Goal: Information Seeking & Learning: Learn about a topic

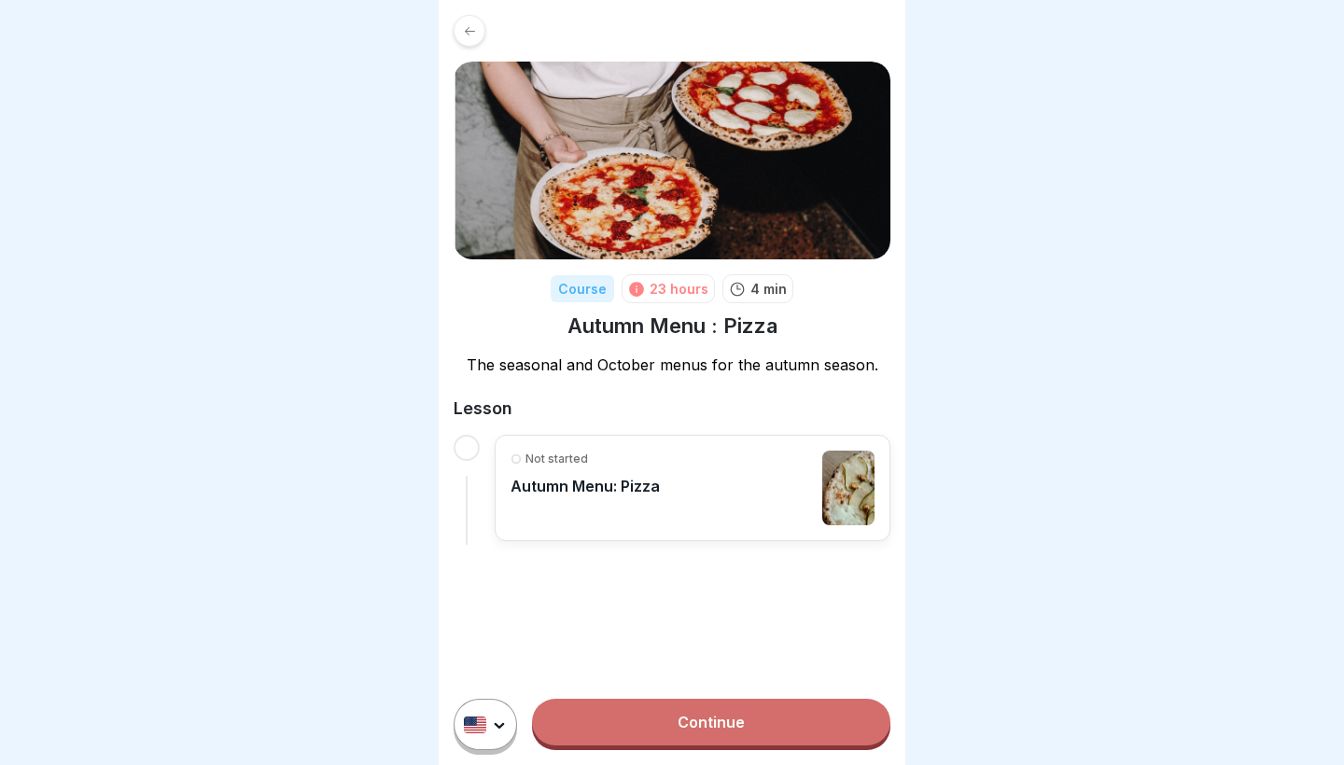
click at [677, 513] on div "Not started Autumn Menu: Pizza" at bounding box center [693, 488] width 364 height 75
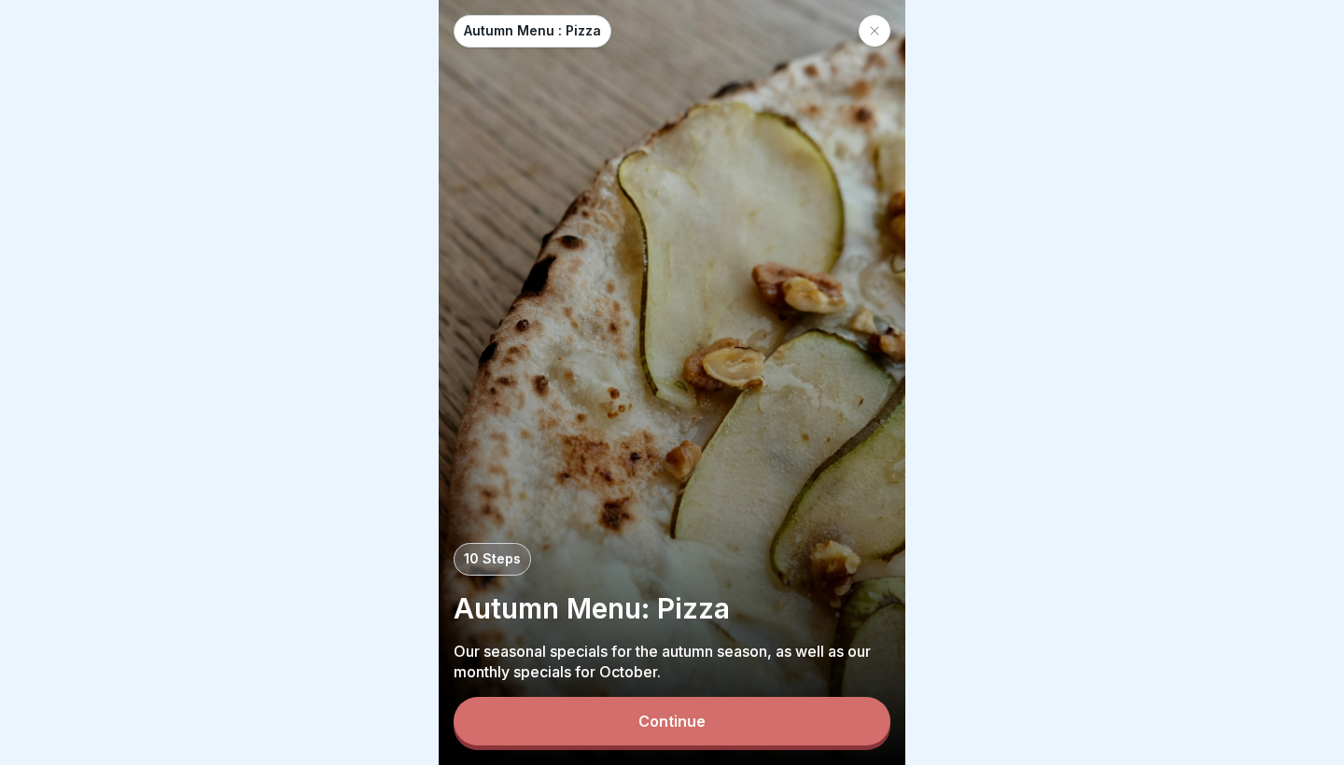
click at [652, 718] on div "Continue" at bounding box center [671, 721] width 67 height 17
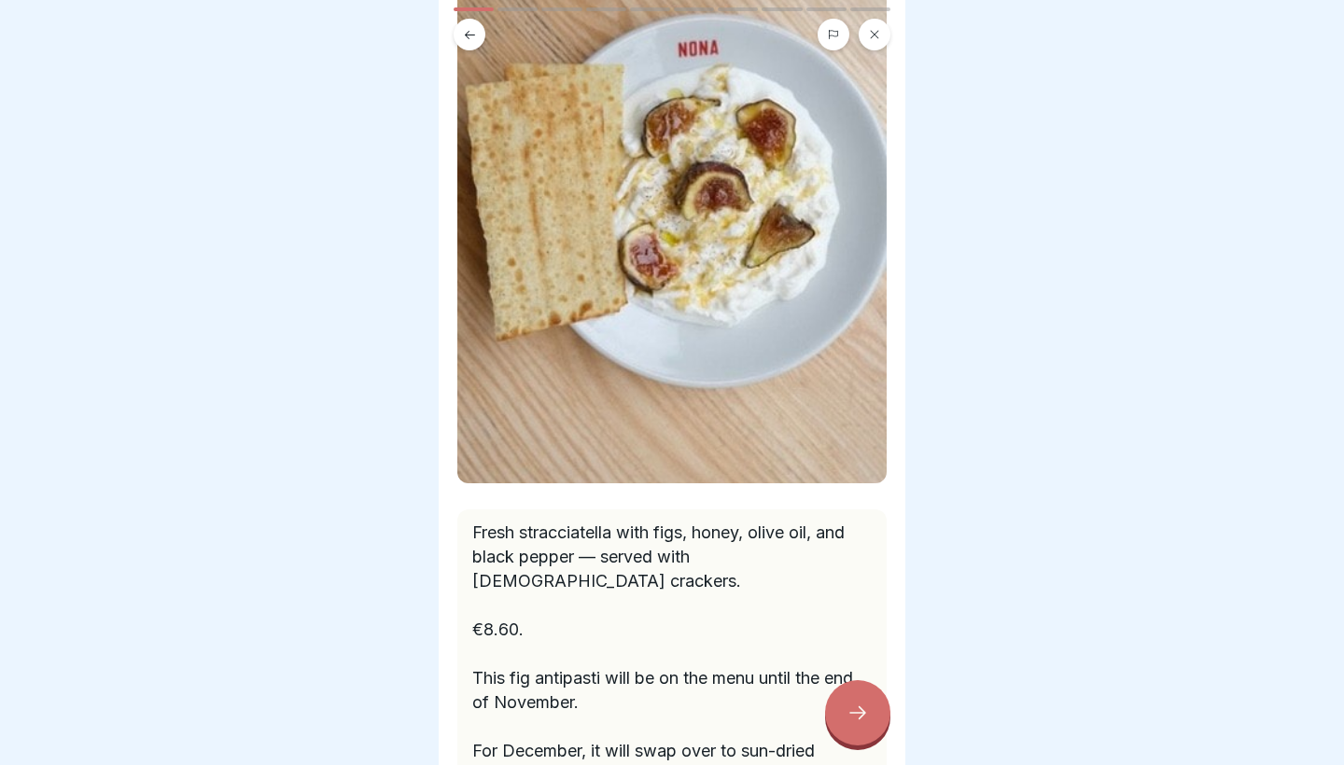
scroll to position [228, 0]
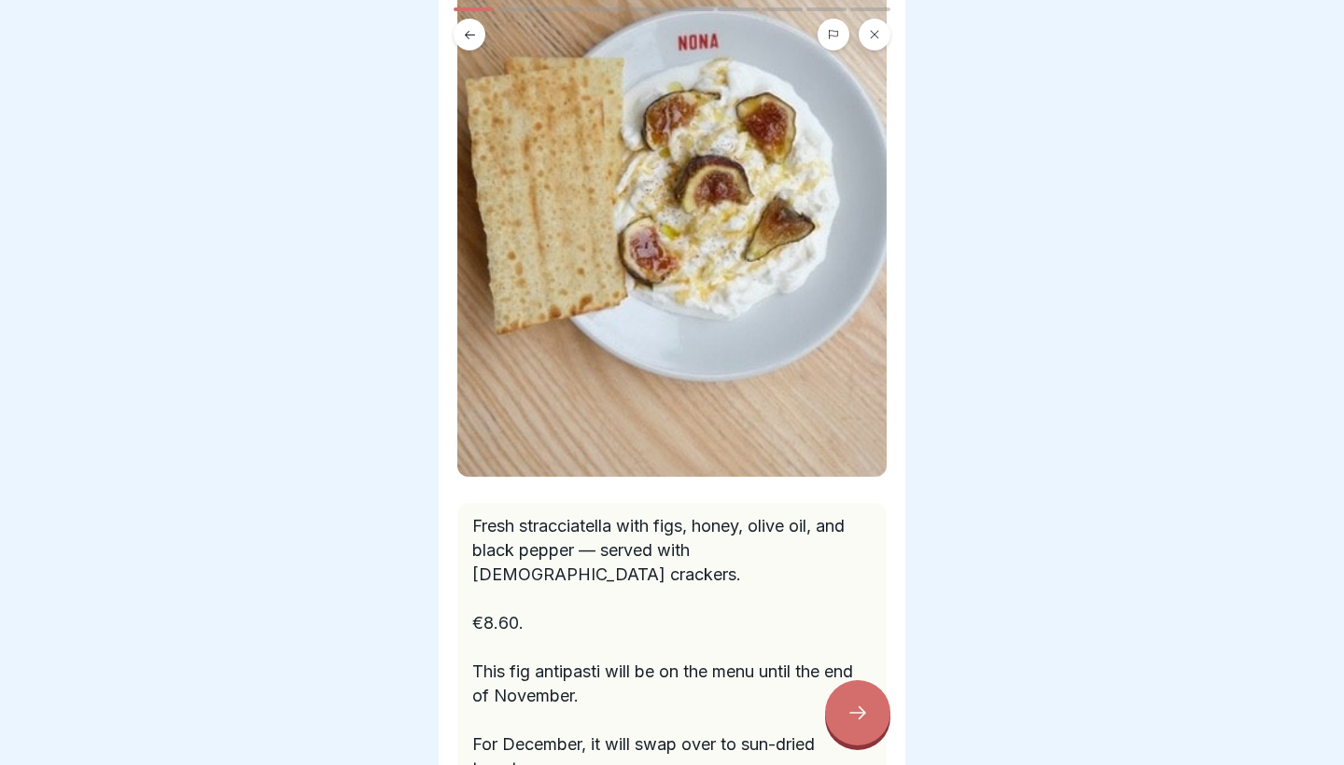
click at [856, 723] on icon at bounding box center [858, 713] width 22 height 22
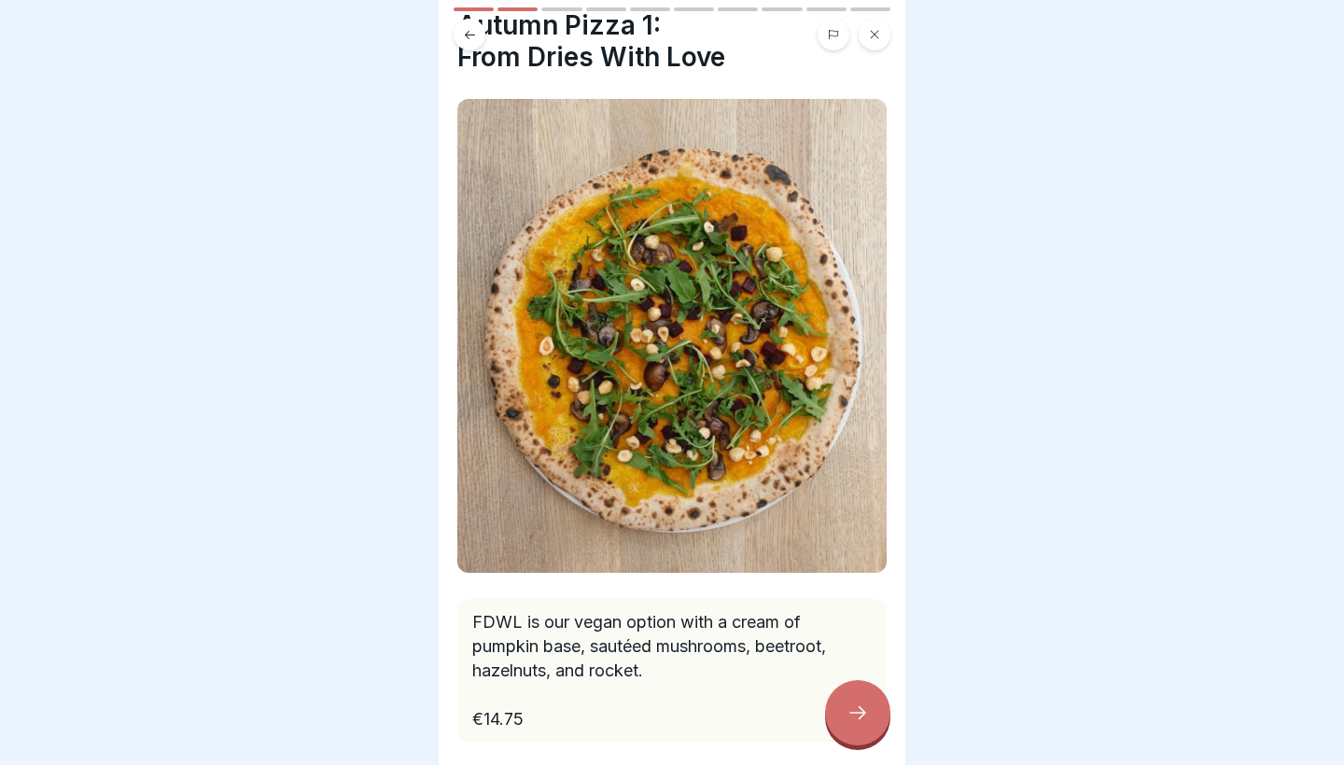
scroll to position [63, 0]
click at [855, 701] on div at bounding box center [857, 712] width 65 height 65
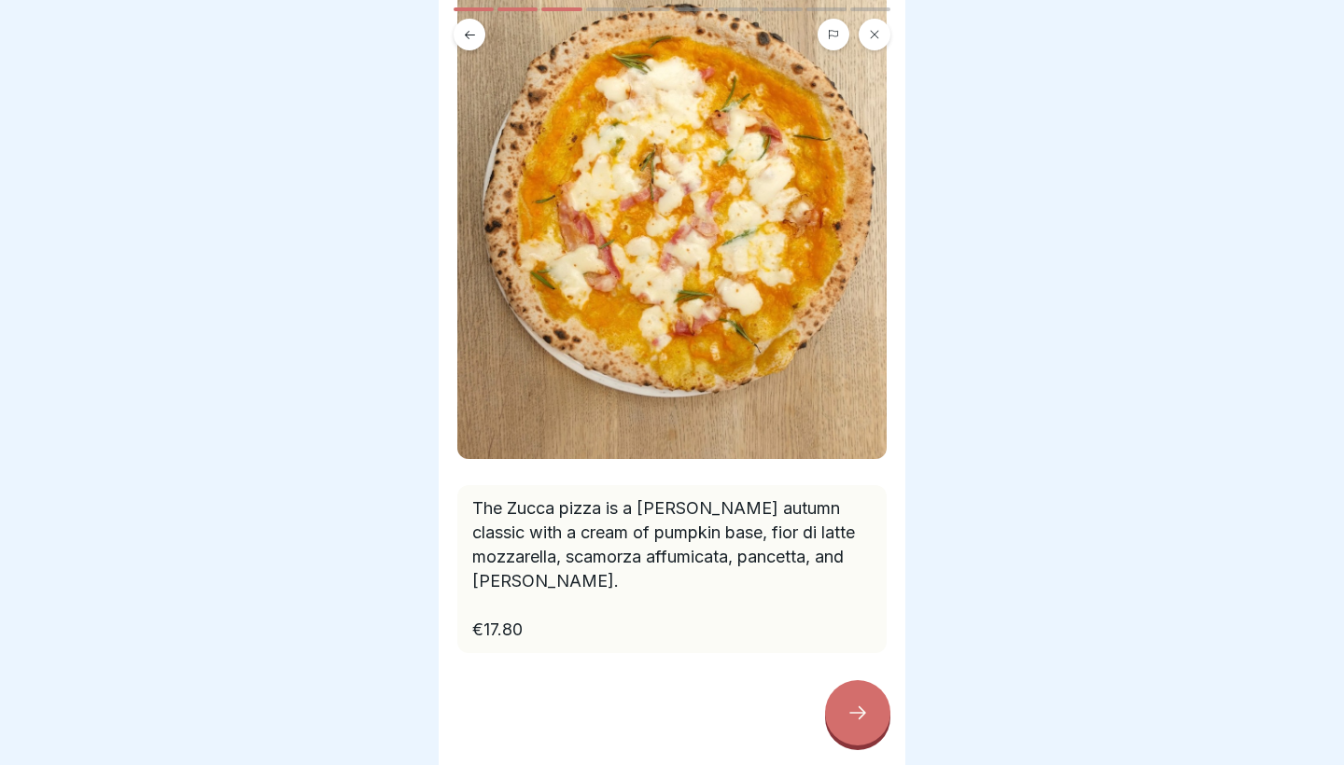
scroll to position [185, 0]
click at [849, 708] on icon at bounding box center [858, 713] width 22 height 22
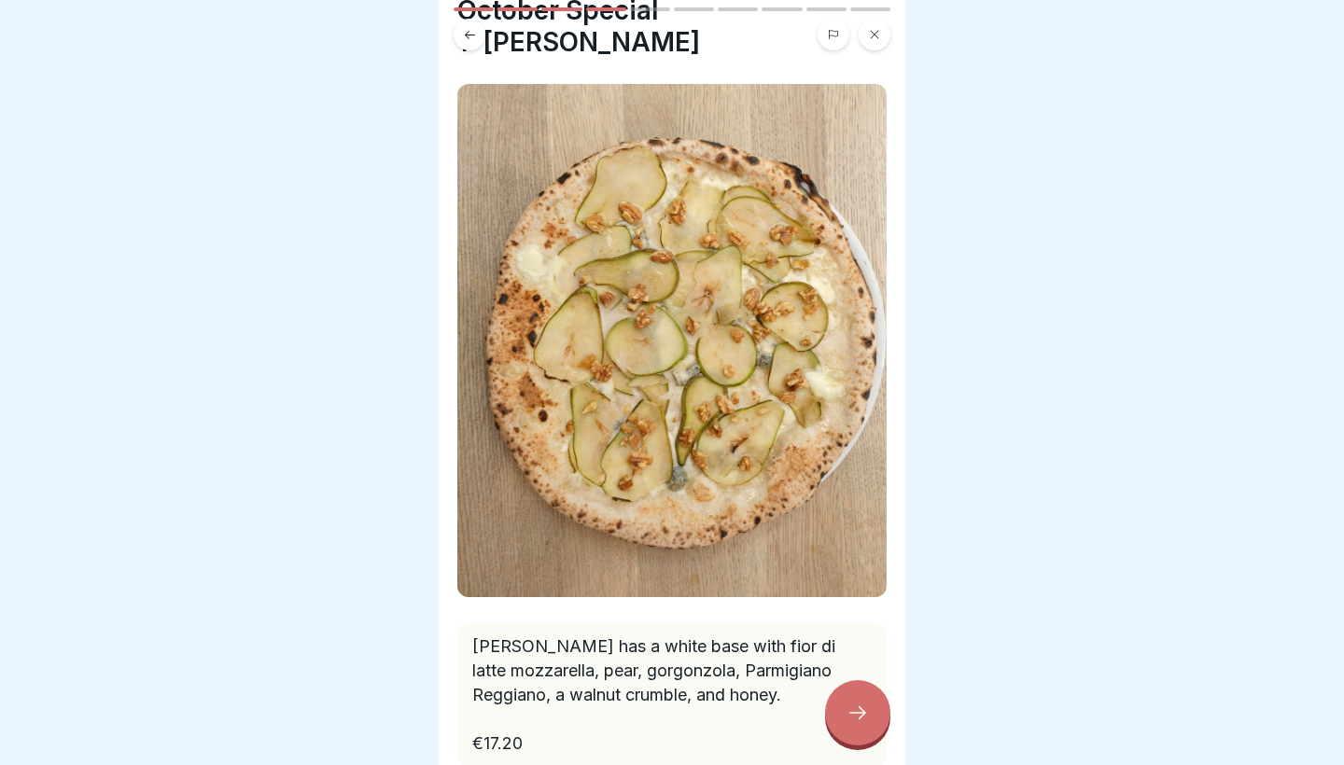
scroll to position [120, 0]
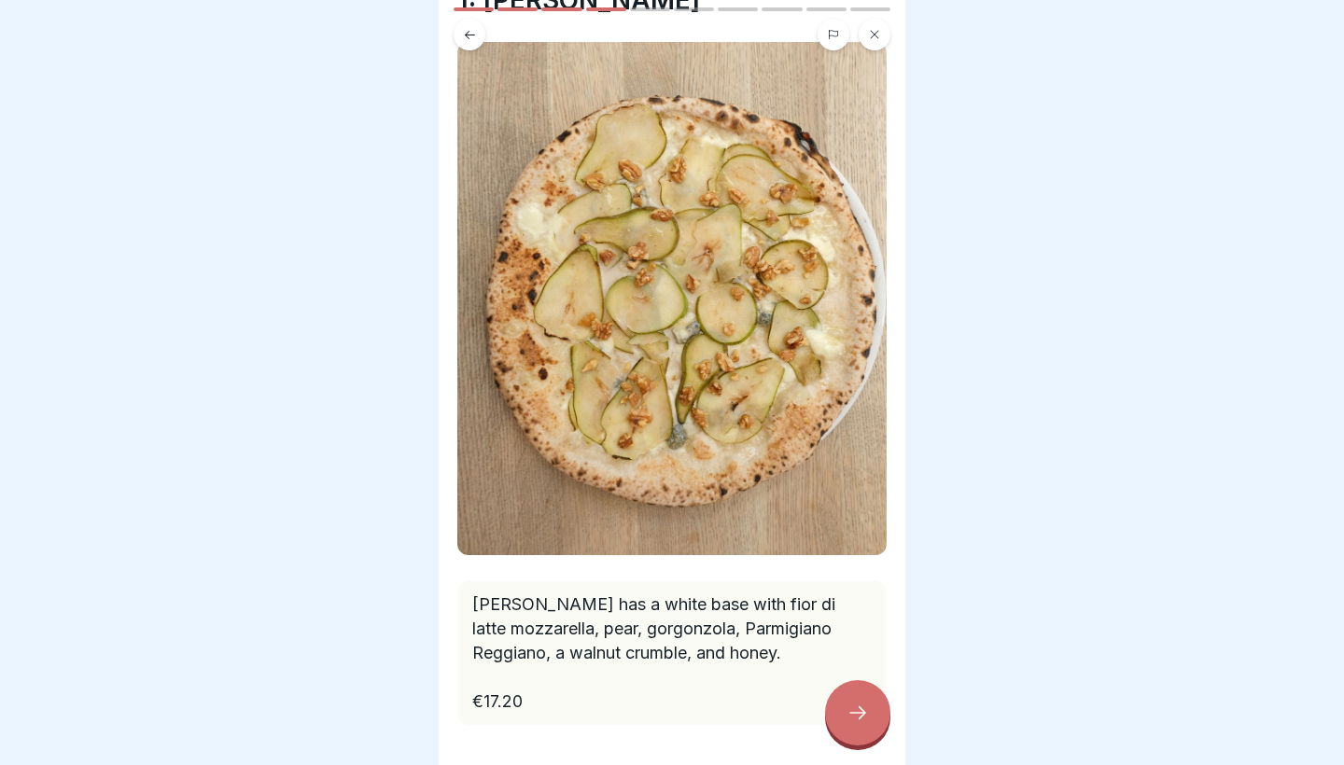
click at [861, 721] on icon at bounding box center [858, 713] width 22 height 22
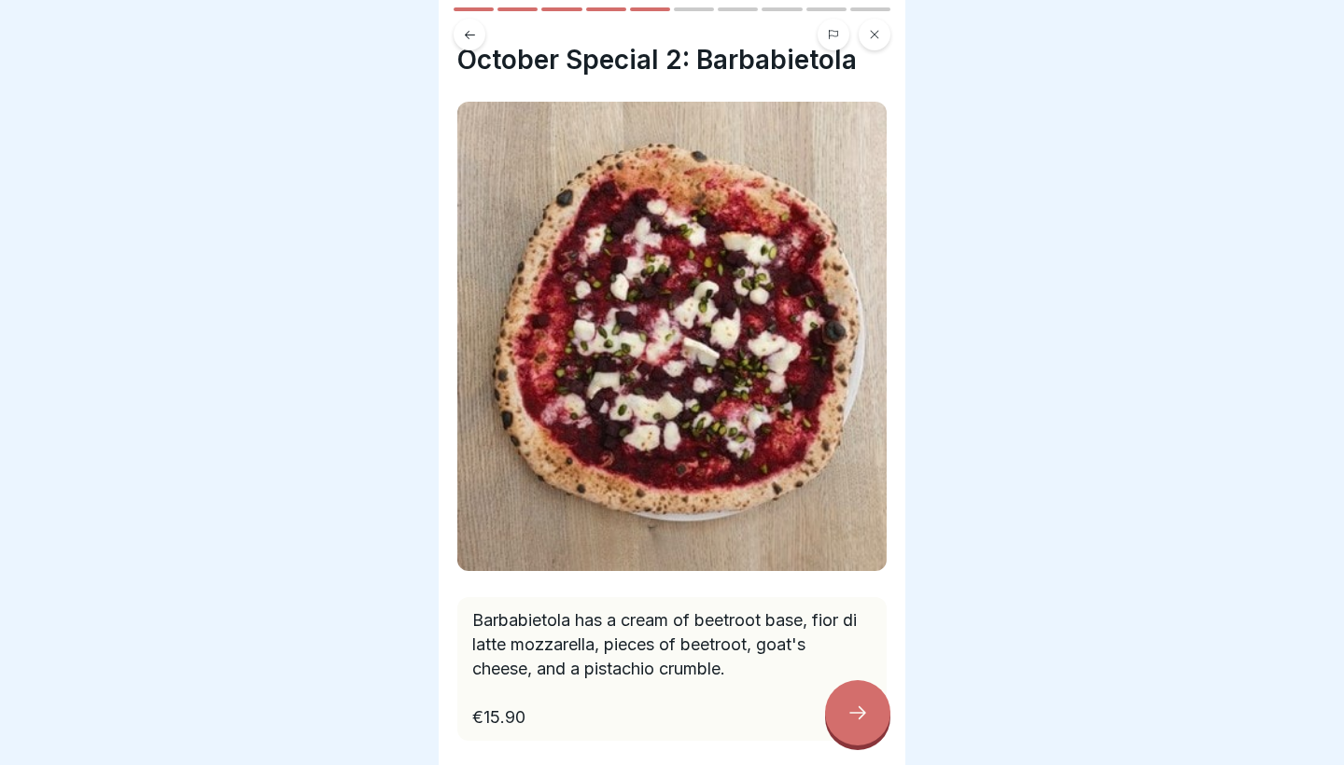
scroll to position [45, 0]
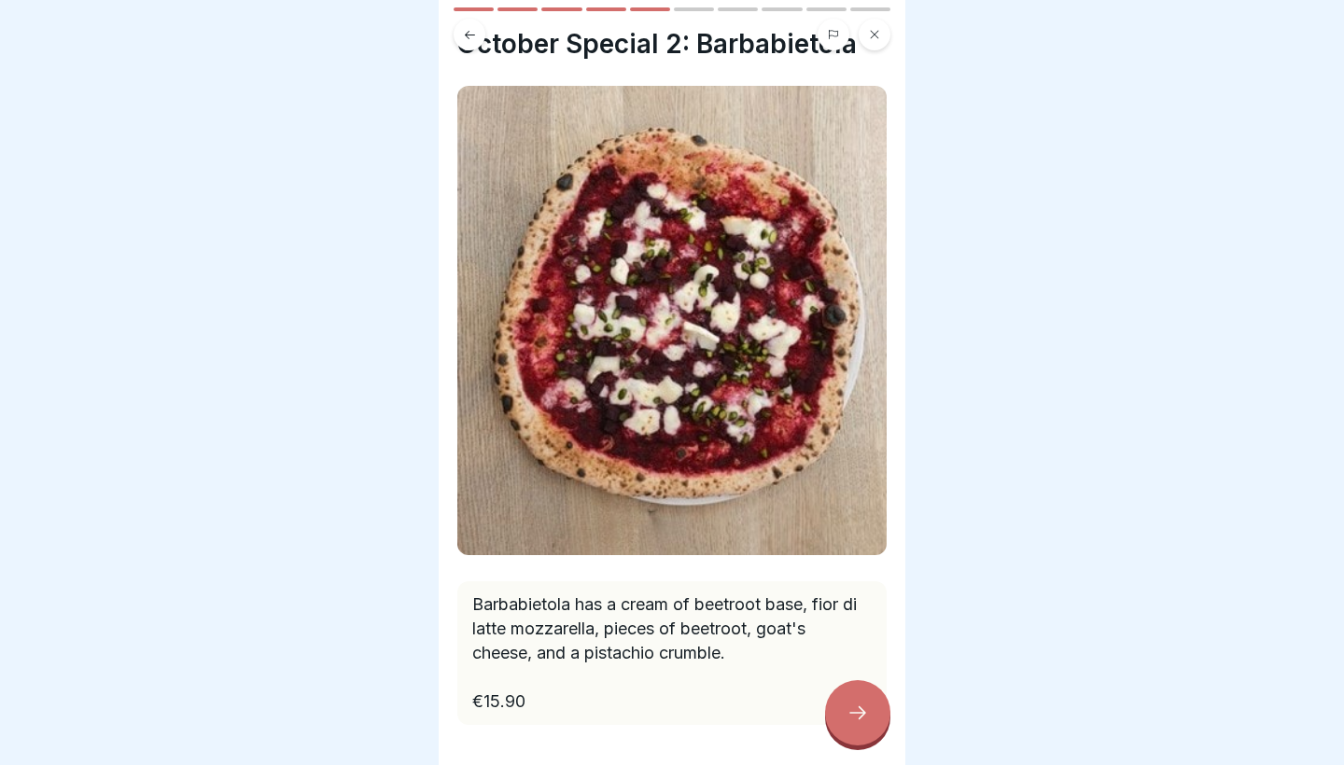
click at [852, 705] on icon at bounding box center [858, 713] width 22 height 22
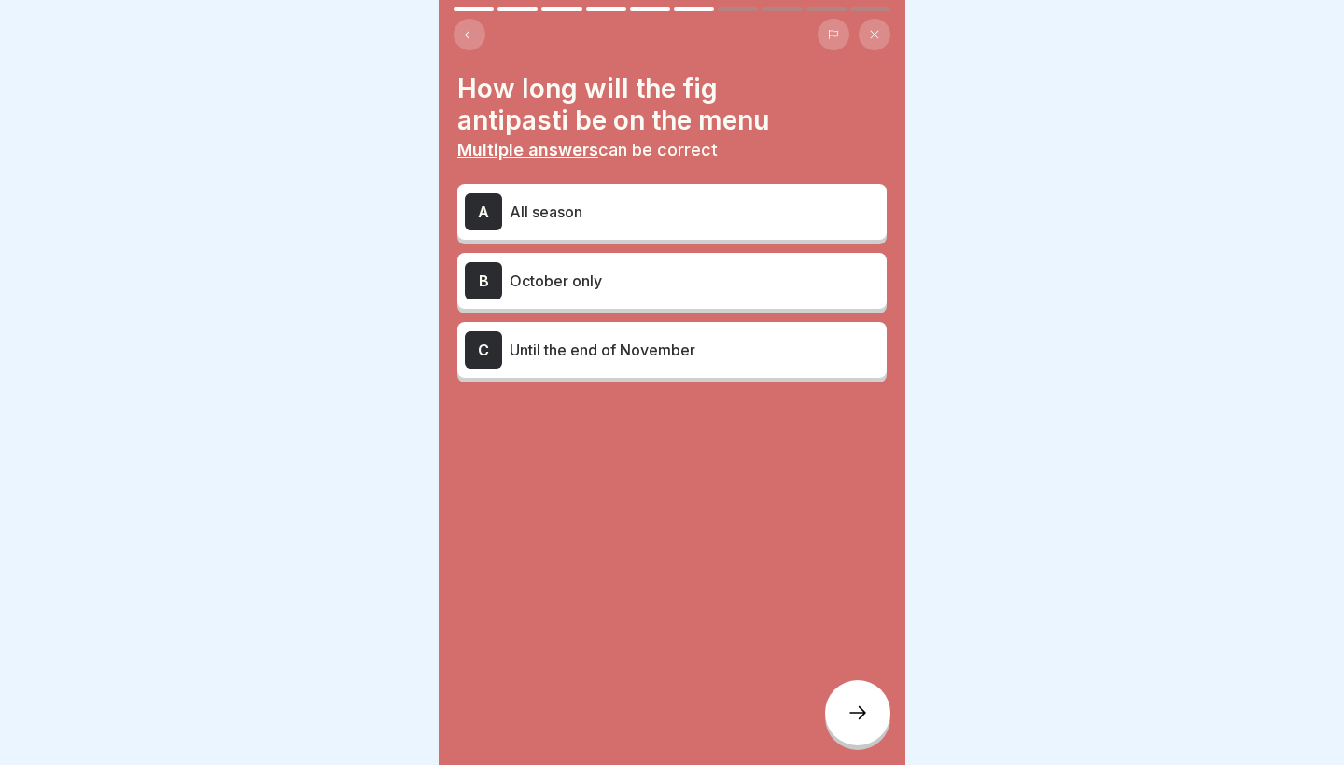
click at [646, 351] on p "Until the end of November" at bounding box center [695, 350] width 370 height 22
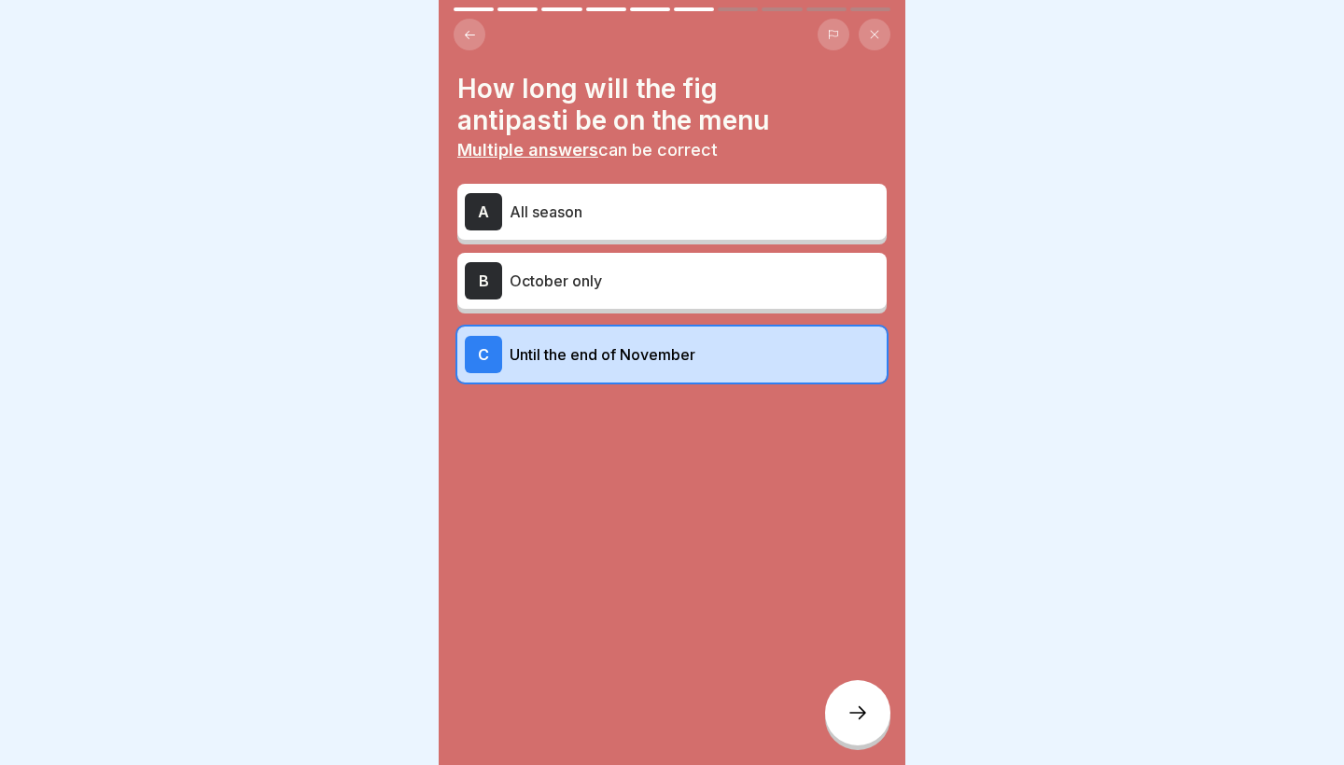
click at [868, 724] on div at bounding box center [857, 712] width 65 height 65
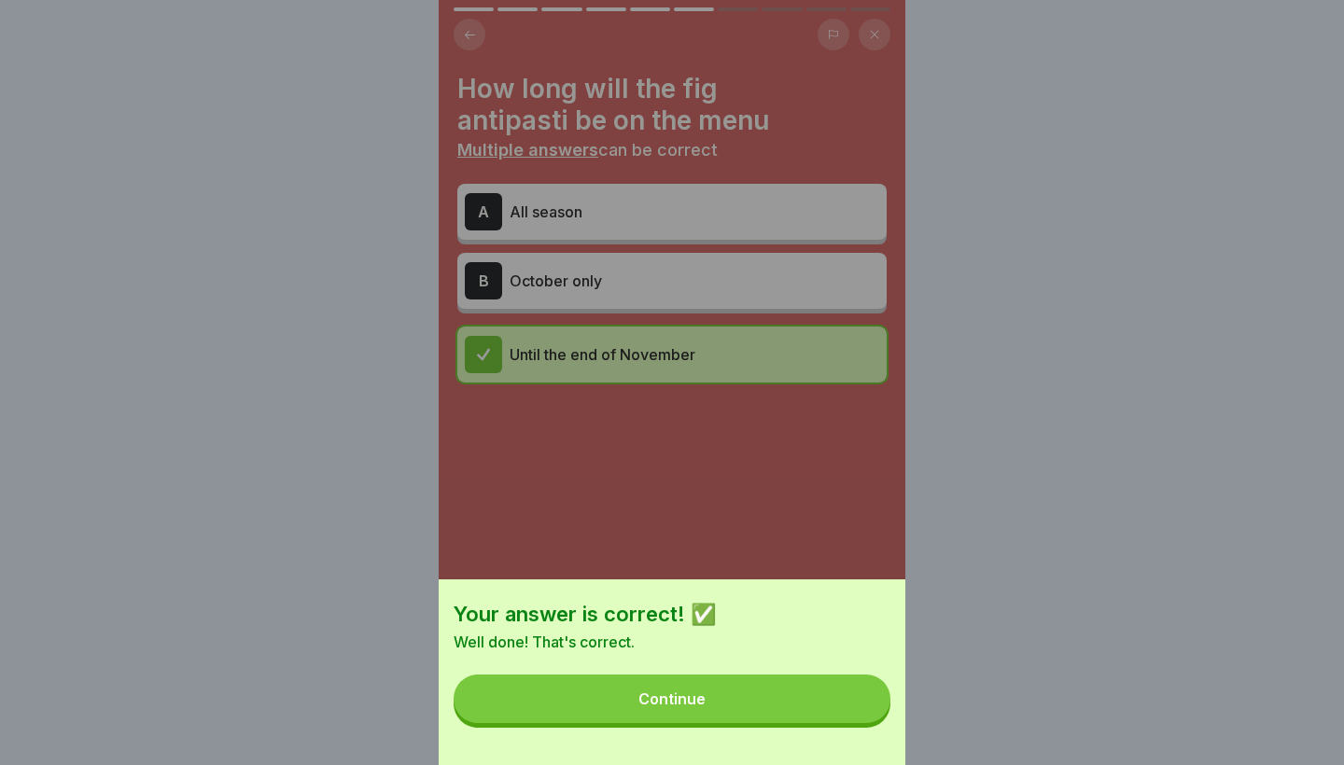
click at [836, 714] on button "Continue" at bounding box center [672, 699] width 437 height 49
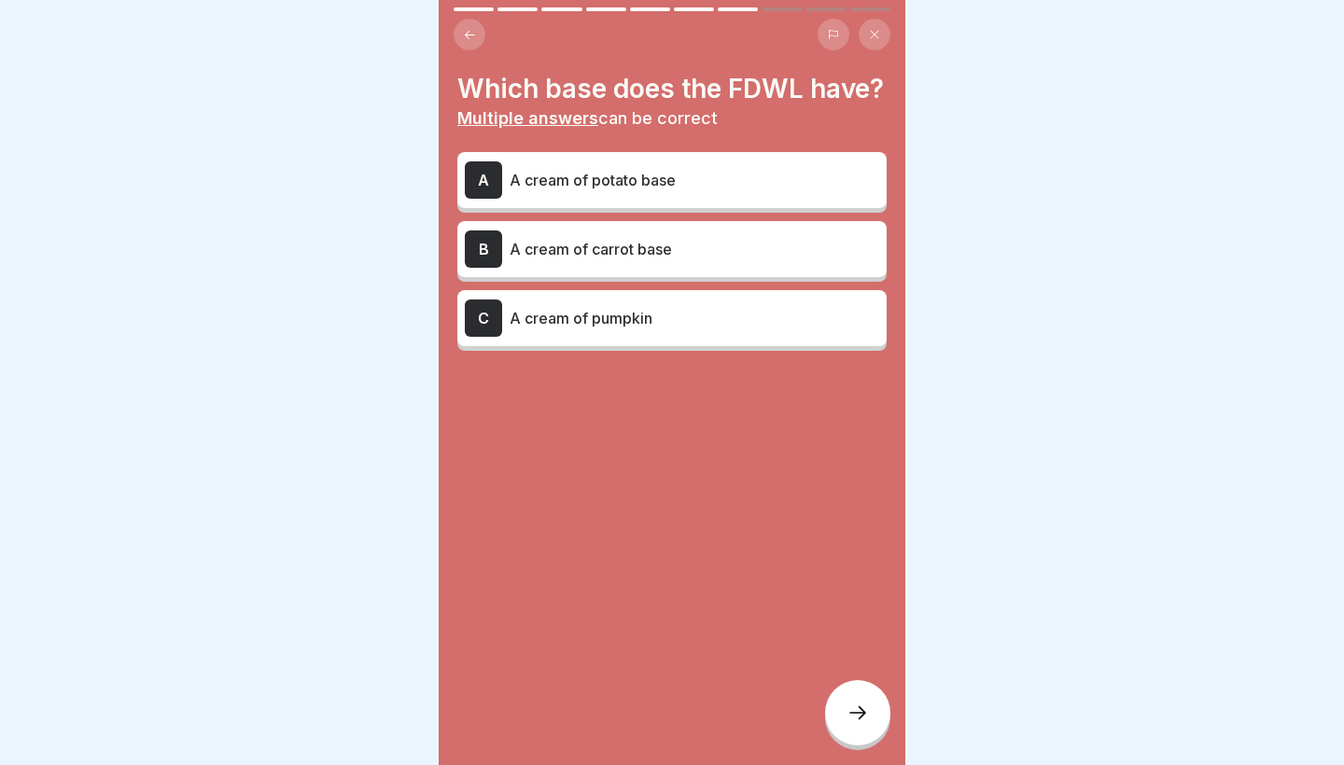
click at [645, 325] on p "A cream of pumpkin" at bounding box center [695, 318] width 370 height 22
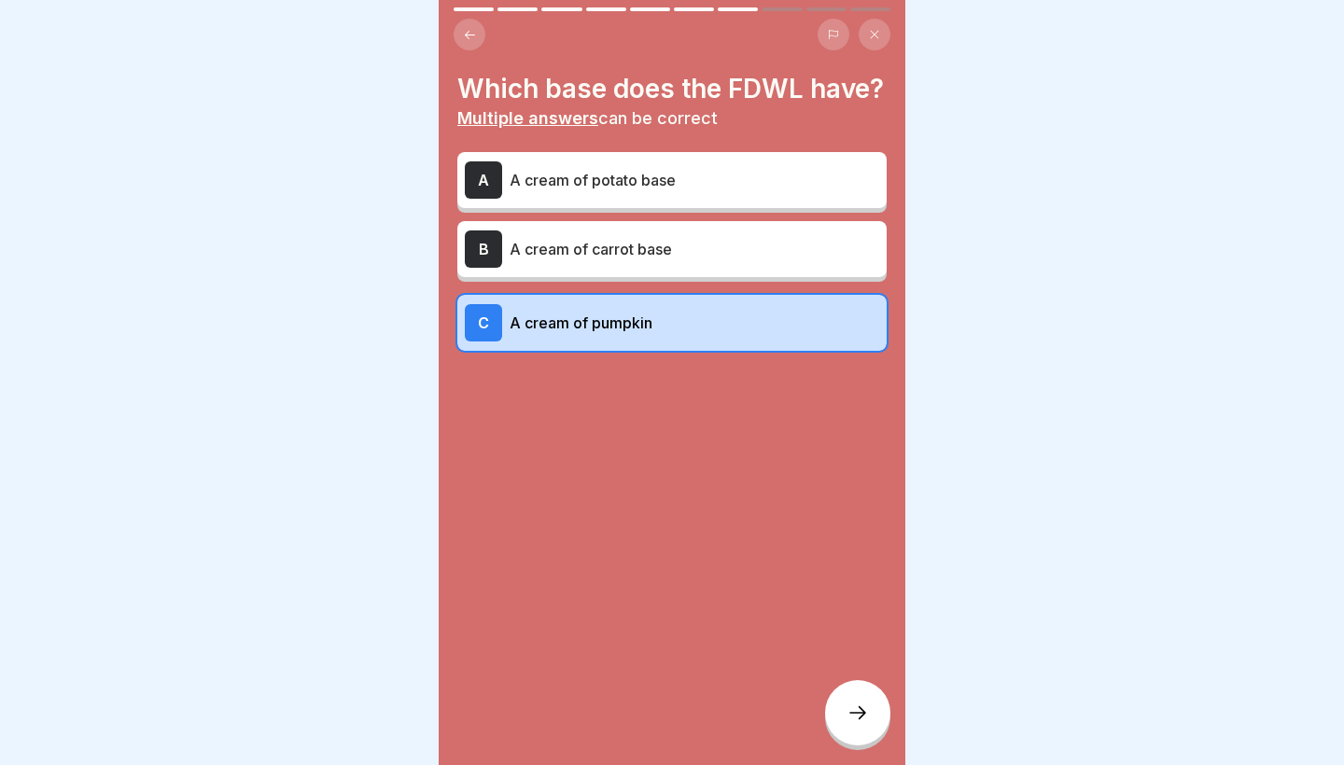
click at [875, 715] on div at bounding box center [857, 712] width 65 height 65
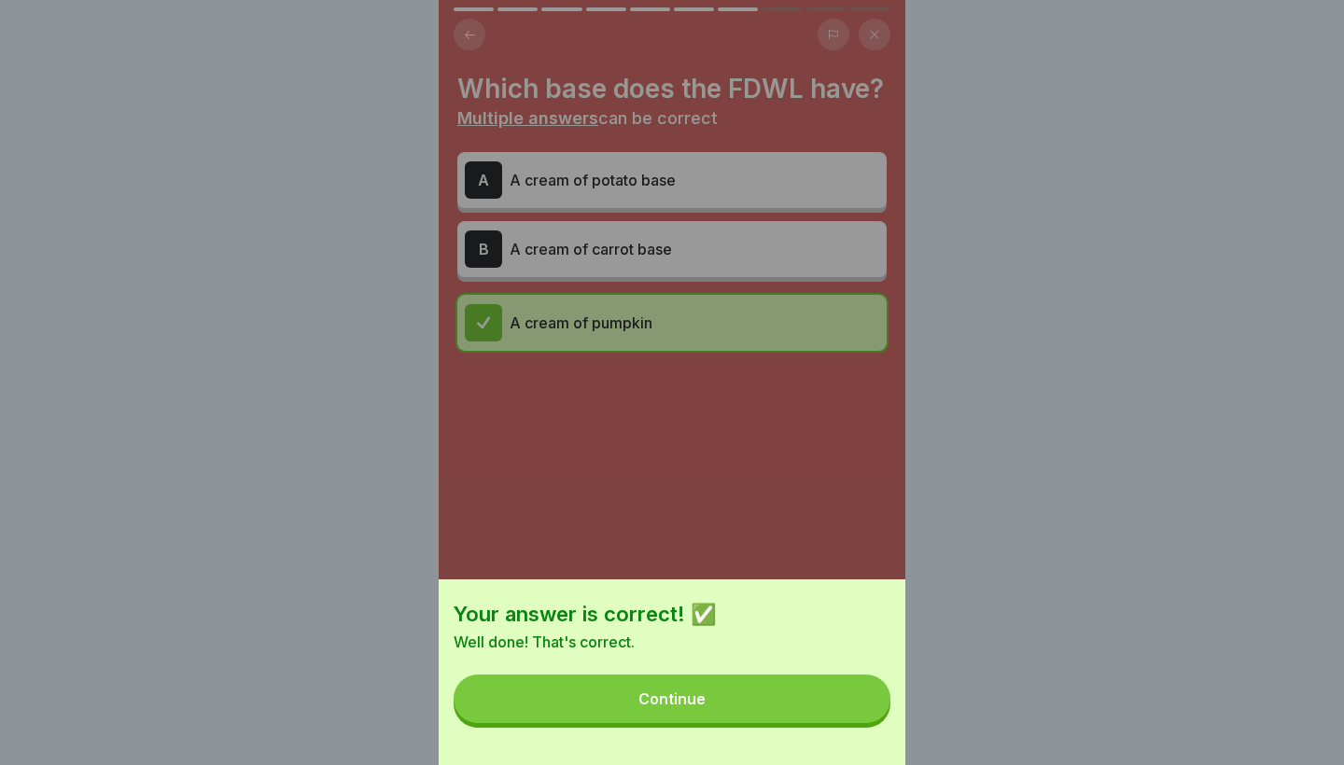
click at [812, 709] on button "Continue" at bounding box center [672, 699] width 437 height 49
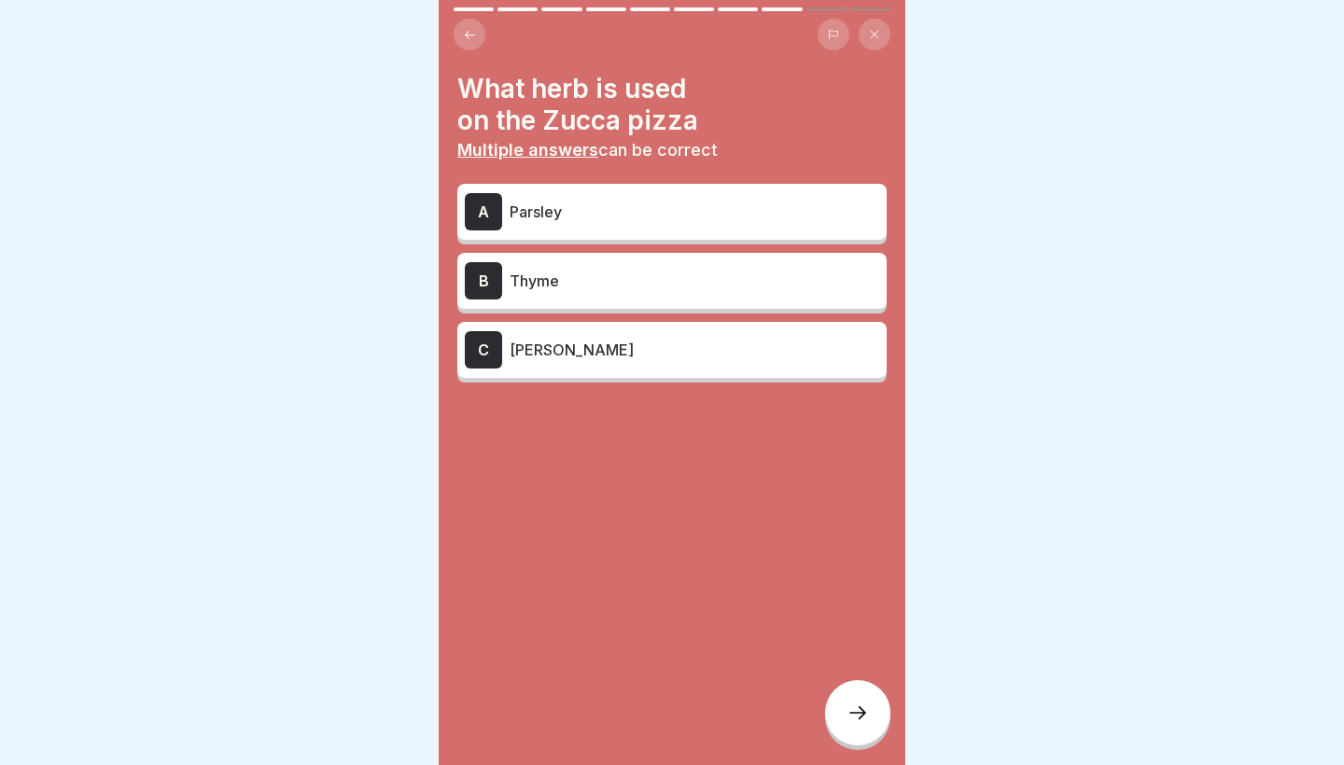
click at [646, 341] on p "[PERSON_NAME]" at bounding box center [695, 350] width 370 height 22
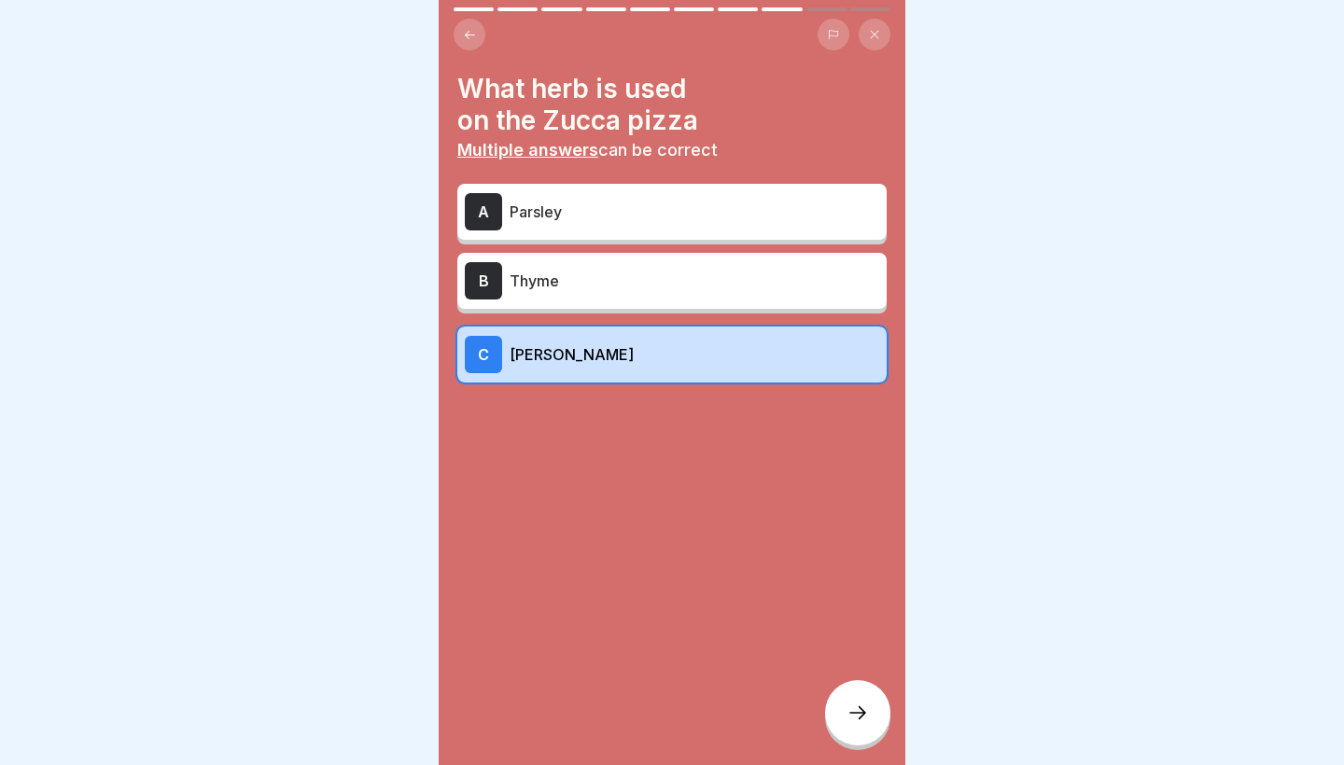
click at [881, 714] on div at bounding box center [857, 712] width 65 height 65
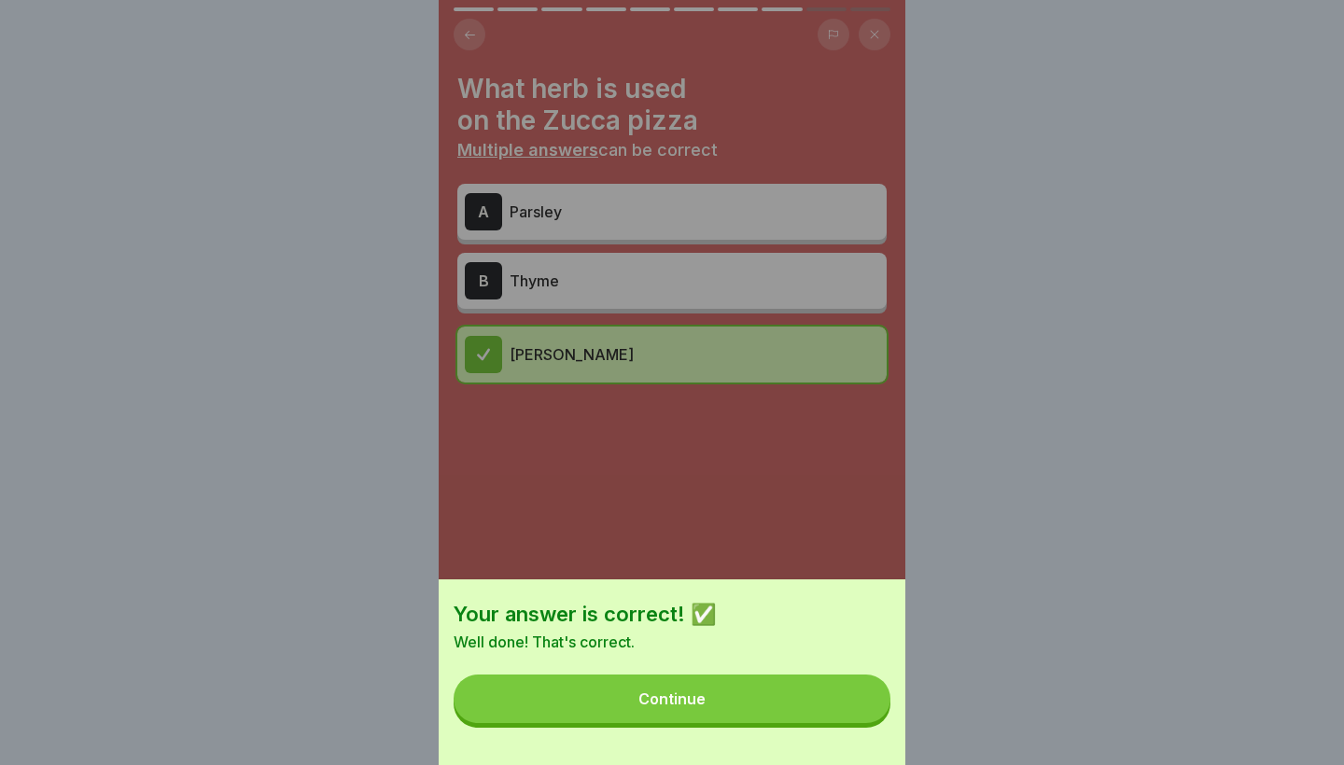
click at [775, 704] on button "Continue" at bounding box center [672, 699] width 437 height 49
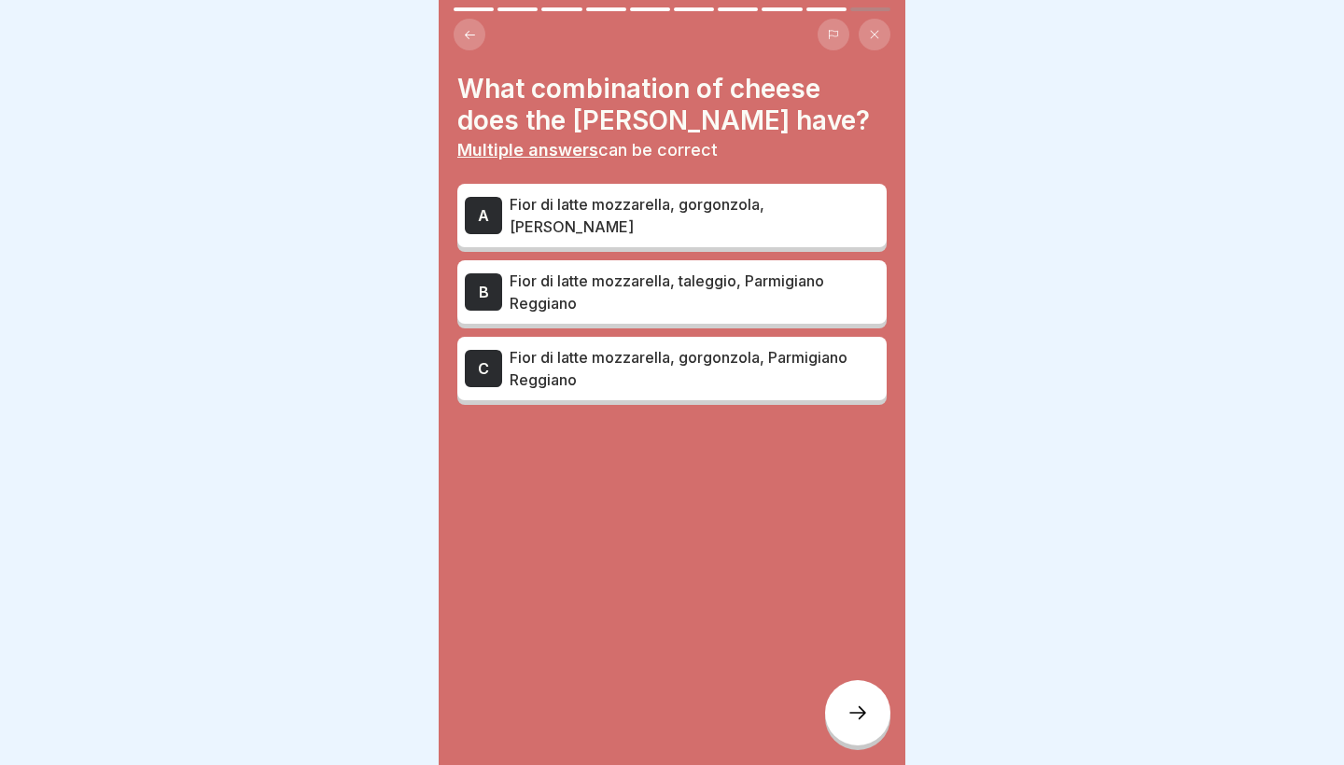
click at [740, 386] on p "Fior di latte mozzarella, gorgonzola, Parmigiano Reggiano" at bounding box center [695, 368] width 370 height 45
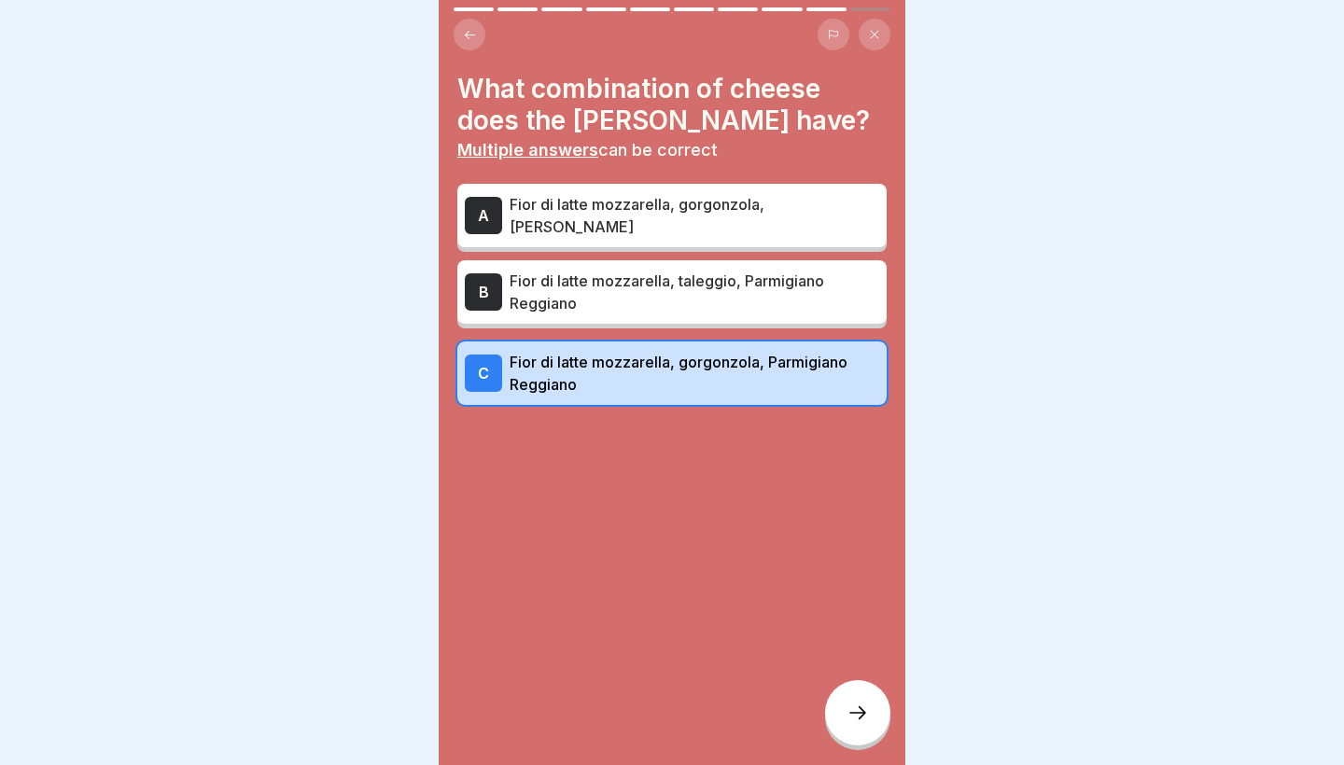
click at [847, 723] on icon at bounding box center [858, 713] width 22 height 22
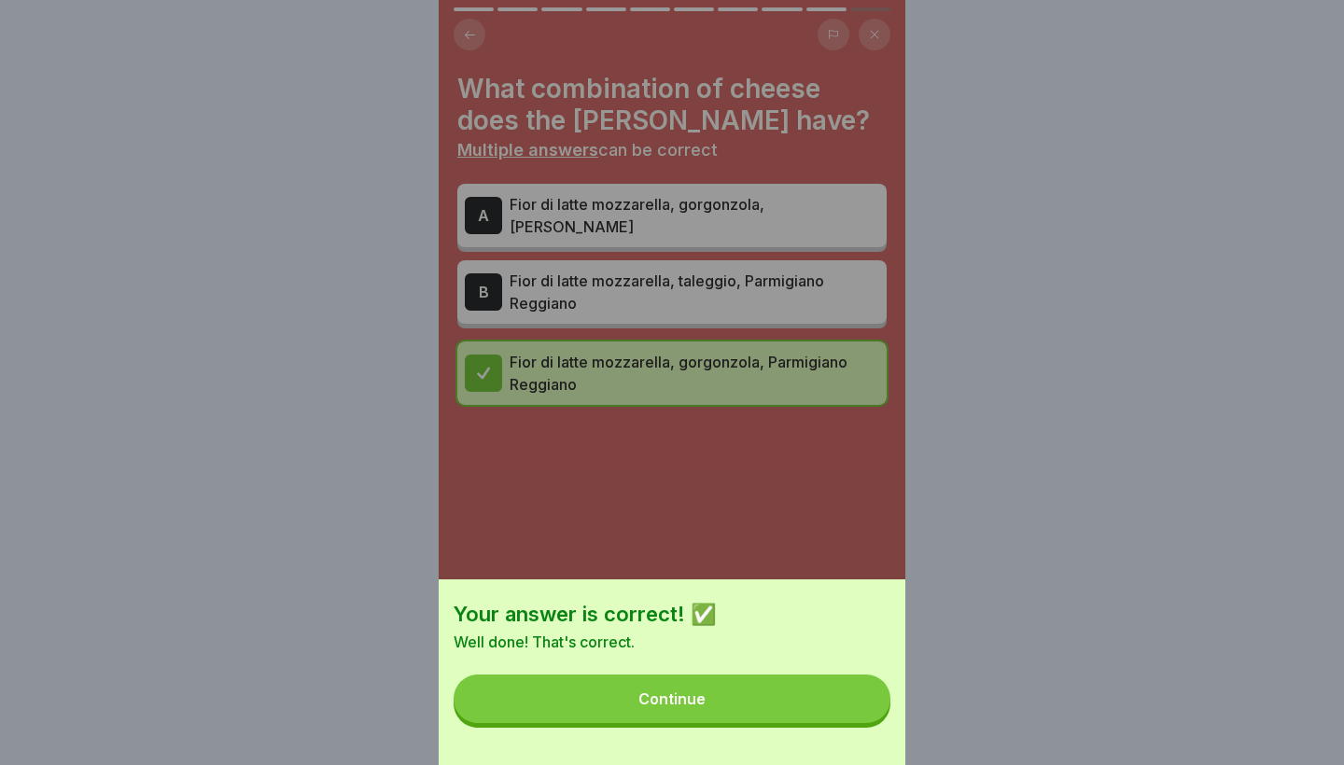
click at [819, 692] on button "Continue" at bounding box center [672, 699] width 437 height 49
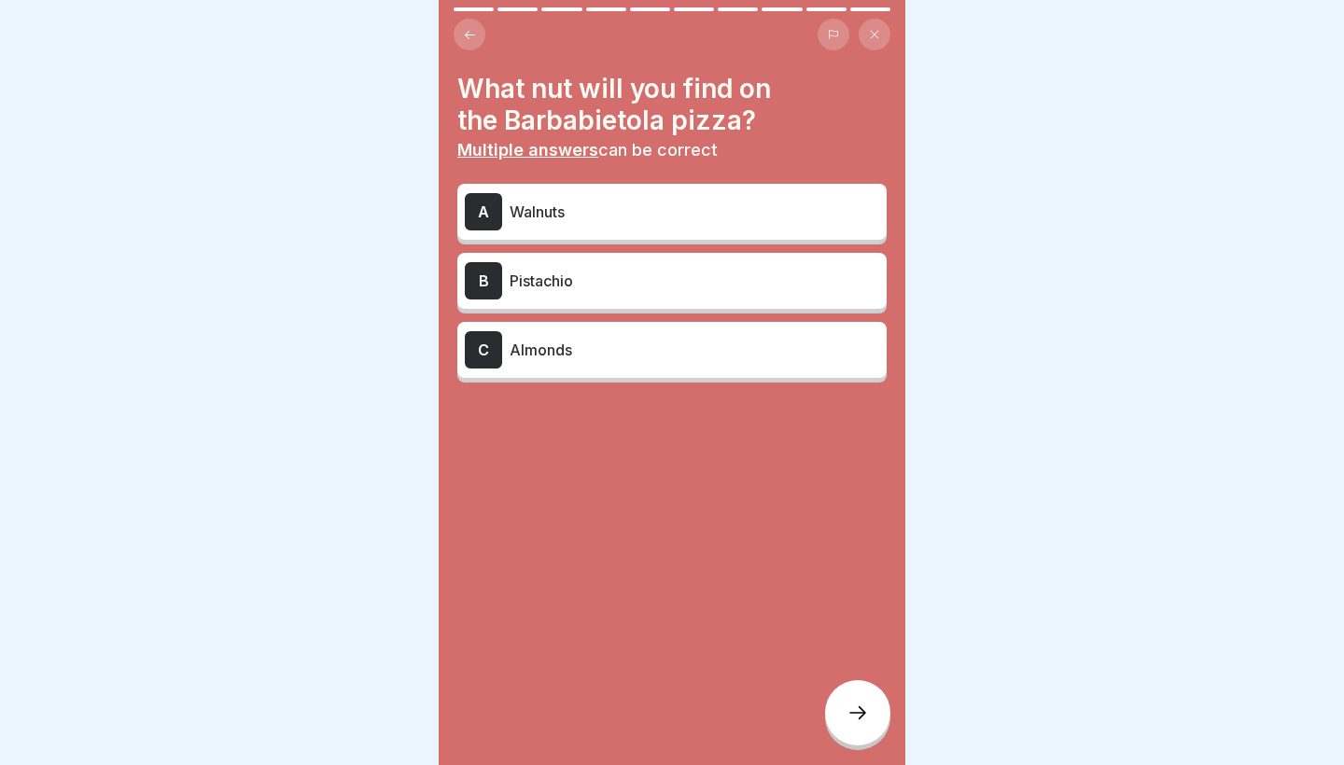
click at [661, 293] on div "B Pistachio" at bounding box center [672, 280] width 414 height 37
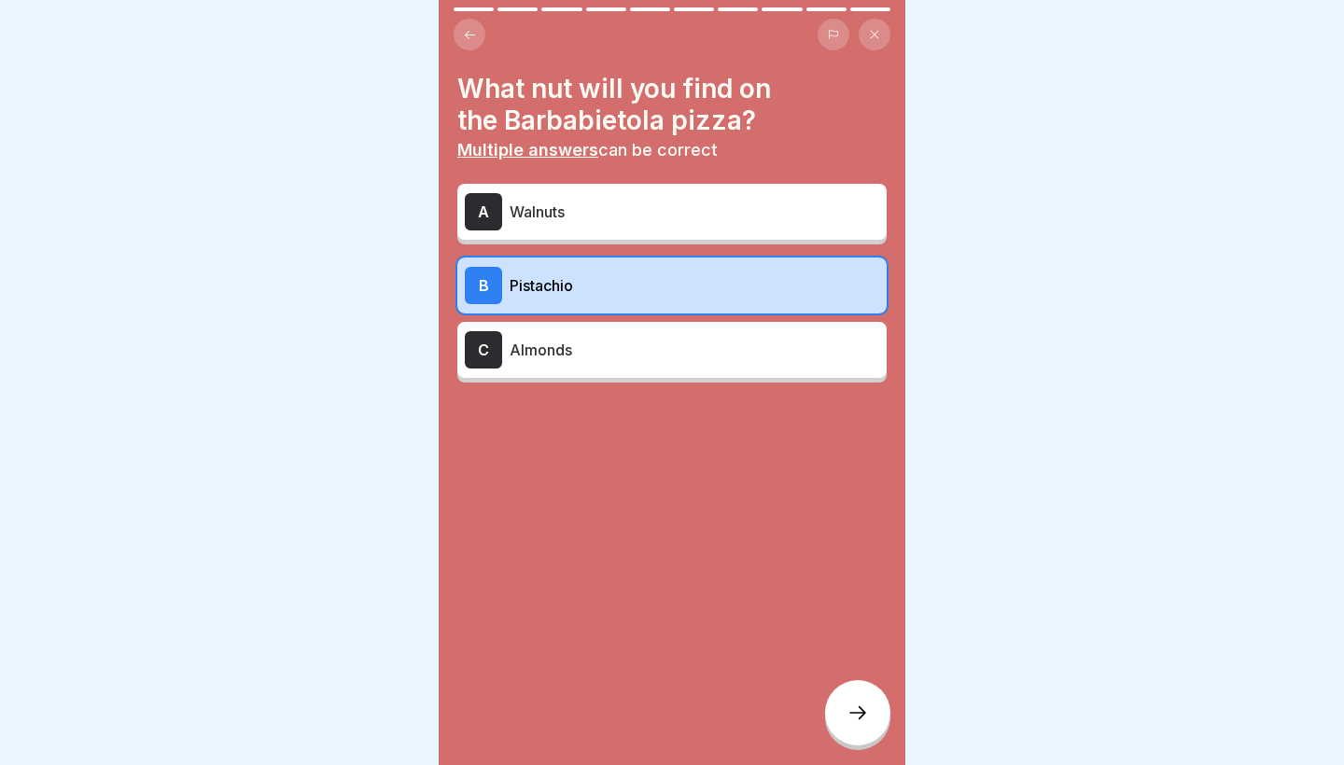
click at [873, 724] on div at bounding box center [857, 712] width 65 height 65
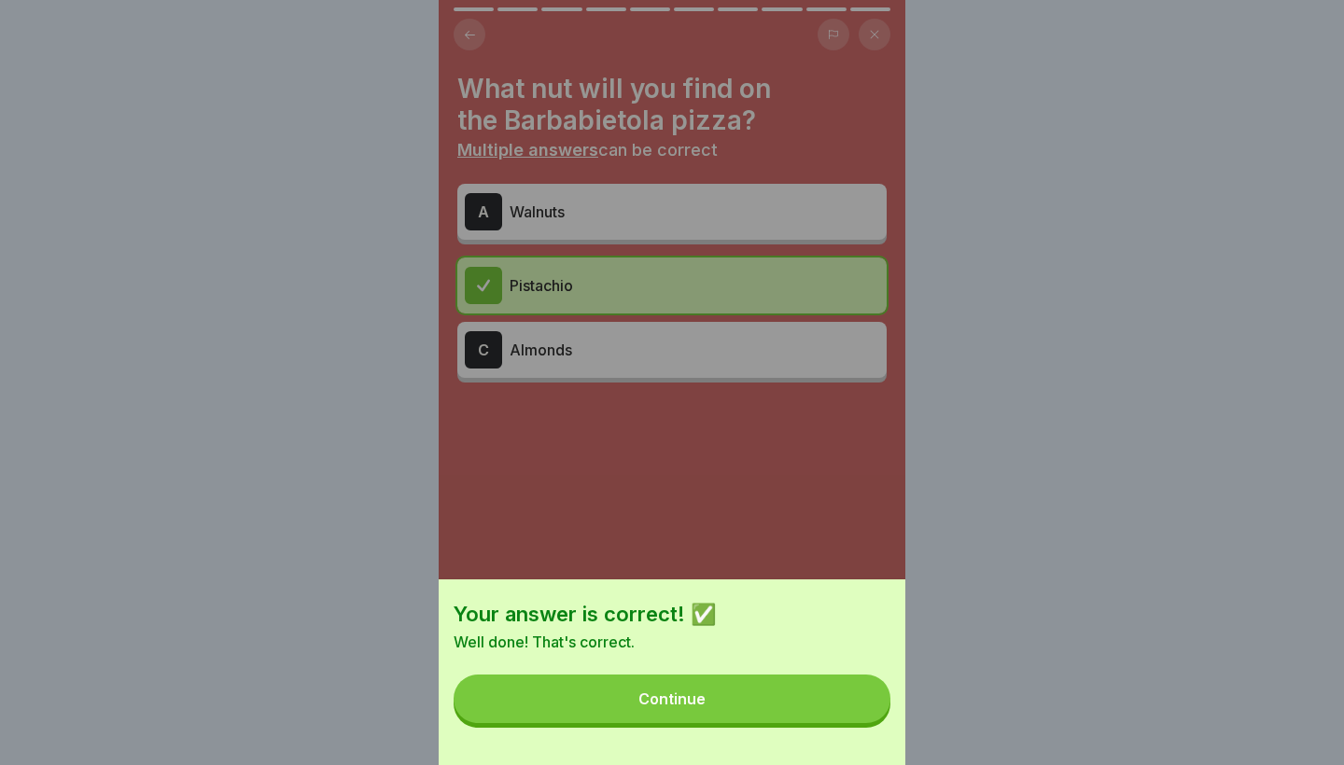
click at [838, 714] on button "Continue" at bounding box center [672, 699] width 437 height 49
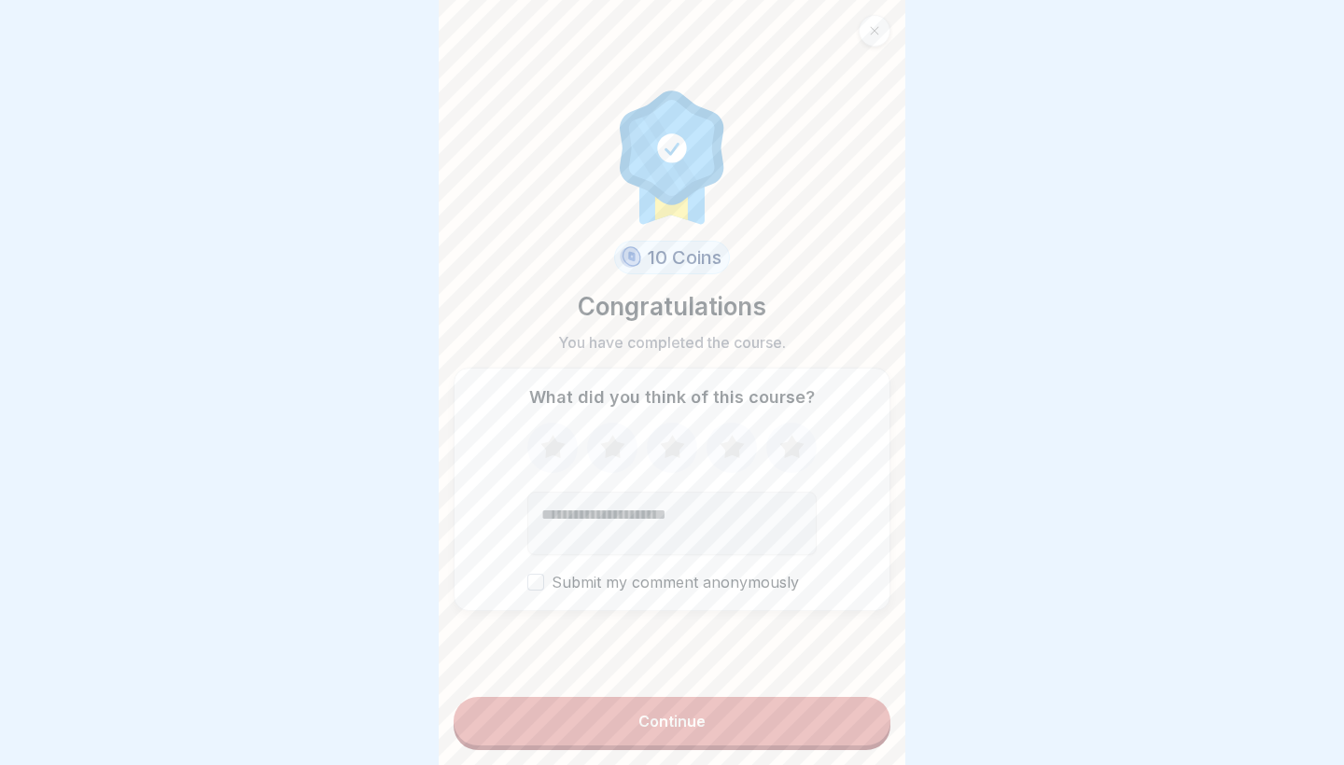
click at [778, 439] on icon at bounding box center [791, 448] width 49 height 49
click at [764, 731] on button "Continue" at bounding box center [672, 721] width 437 height 49
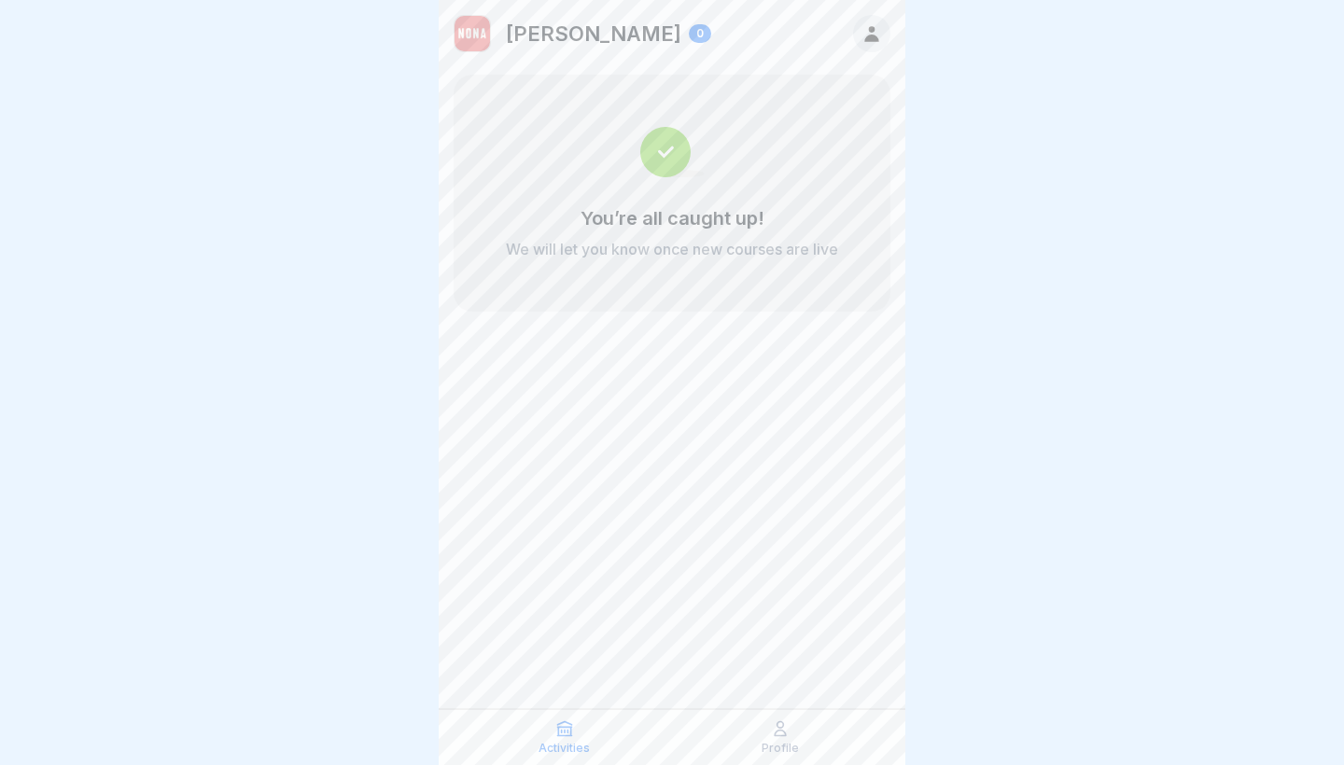
click at [796, 721] on div "Profile" at bounding box center [780, 737] width 206 height 35
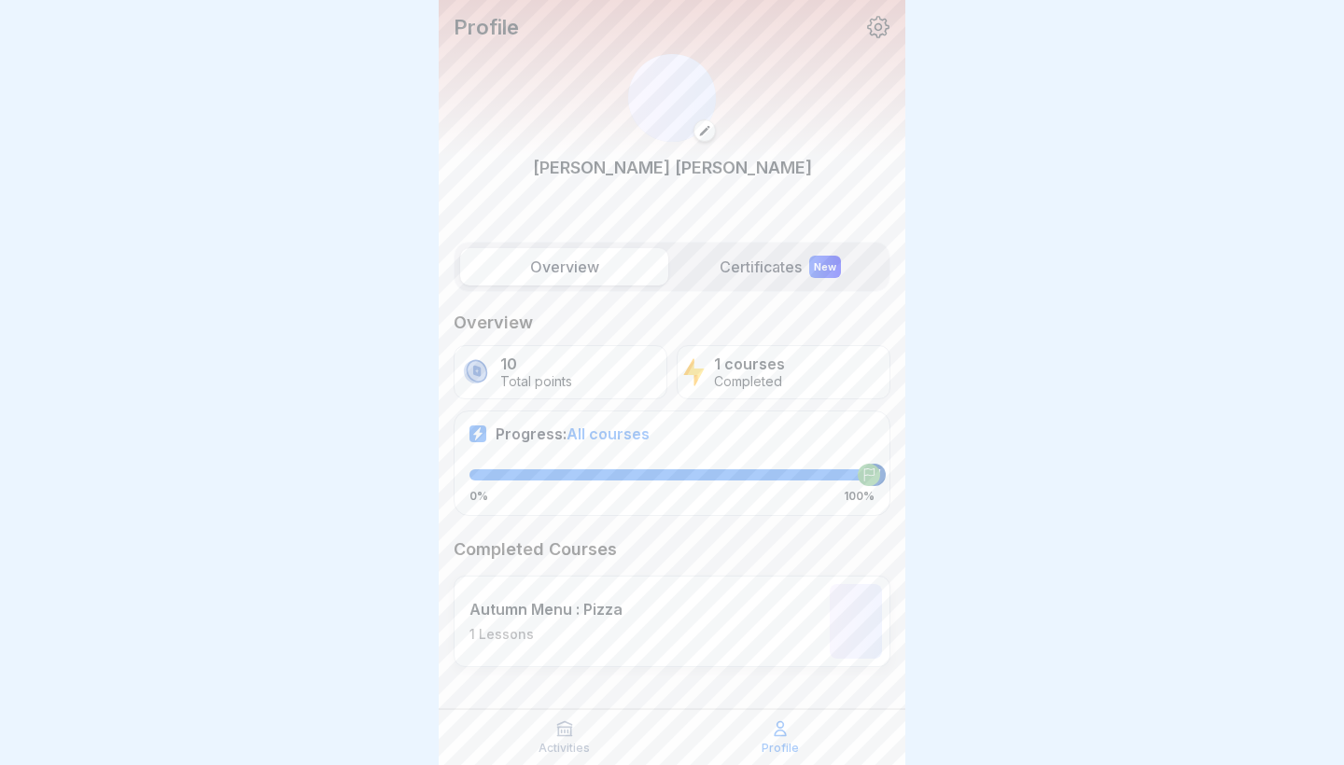
click at [777, 735] on icon at bounding box center [780, 729] width 19 height 19
click at [746, 273] on label "Certificates New" at bounding box center [780, 266] width 208 height 37
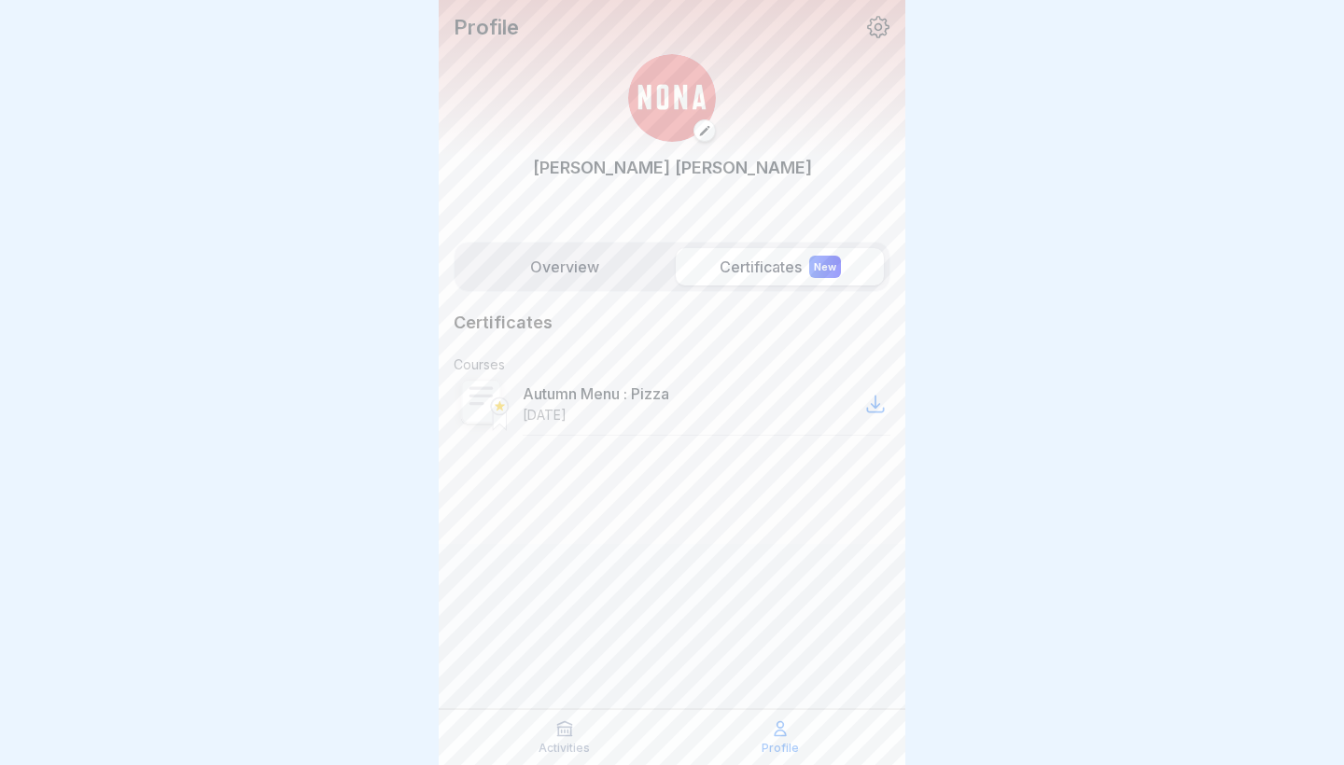
click at [534, 280] on label "Overview" at bounding box center [564, 266] width 208 height 37
